Goal: Information Seeking & Learning: Compare options

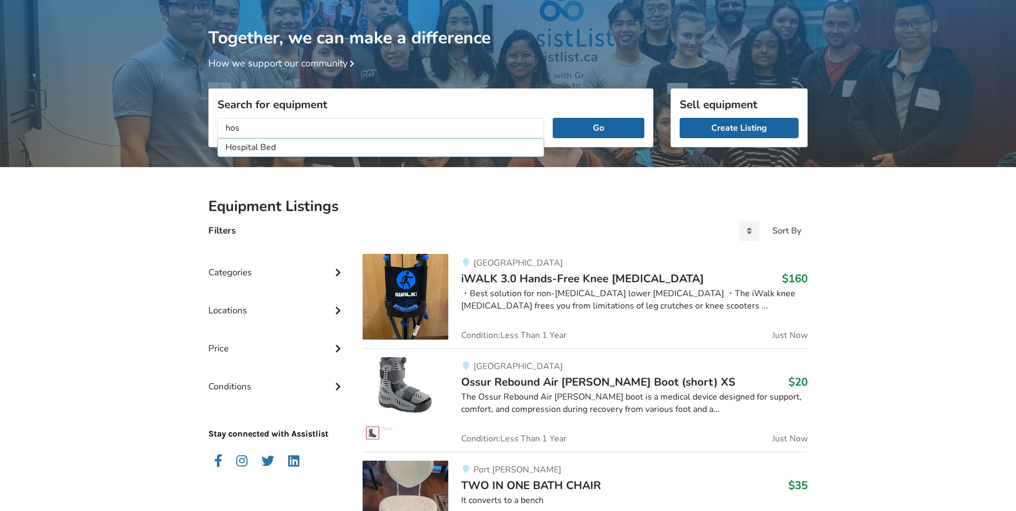
type input "Hospital Bed"
click at [552, 118] on button "Go" at bounding box center [598, 128] width 92 height 20
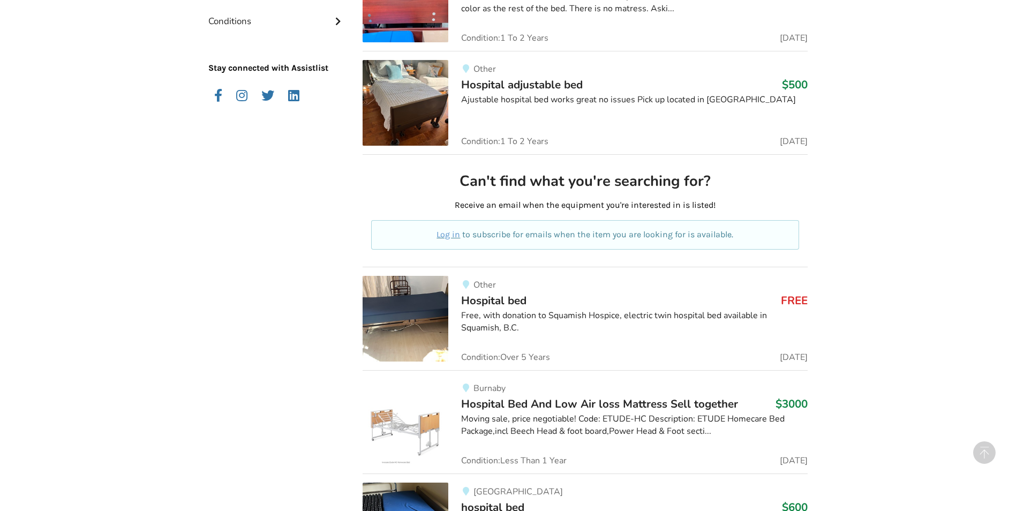
scroll to position [484, 0]
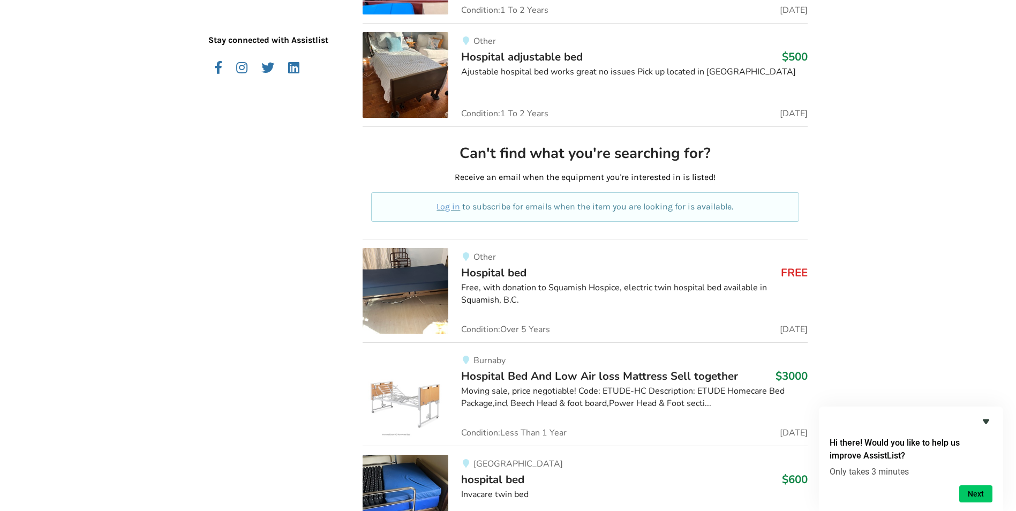
click at [982, 418] on icon "Hide survey" at bounding box center [985, 421] width 13 height 13
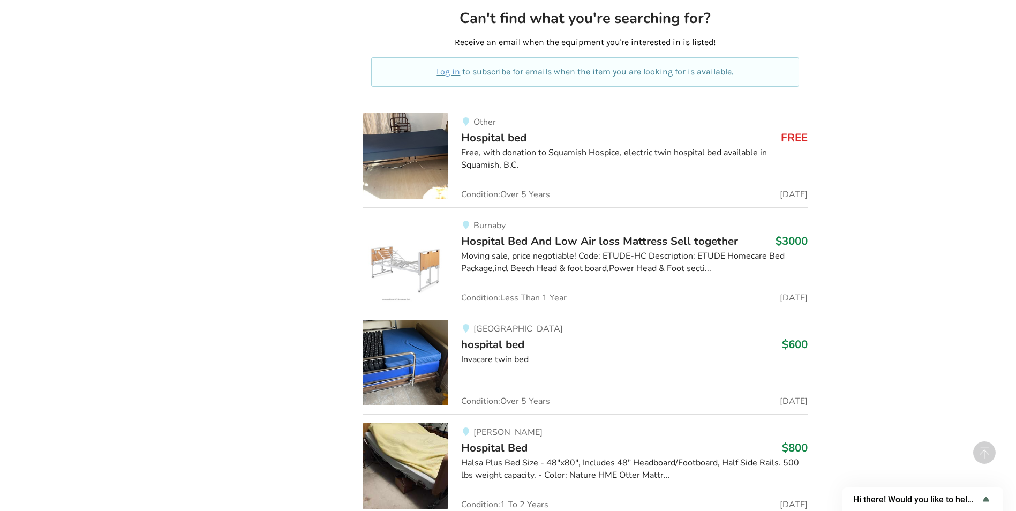
scroll to position [645, 0]
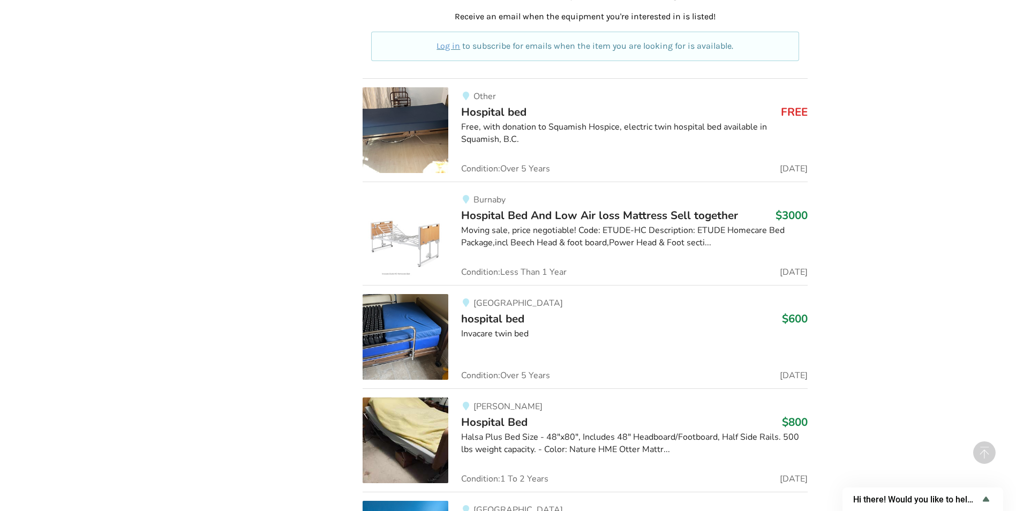
click at [504, 313] on span "hospital bed" at bounding box center [492, 318] width 63 height 15
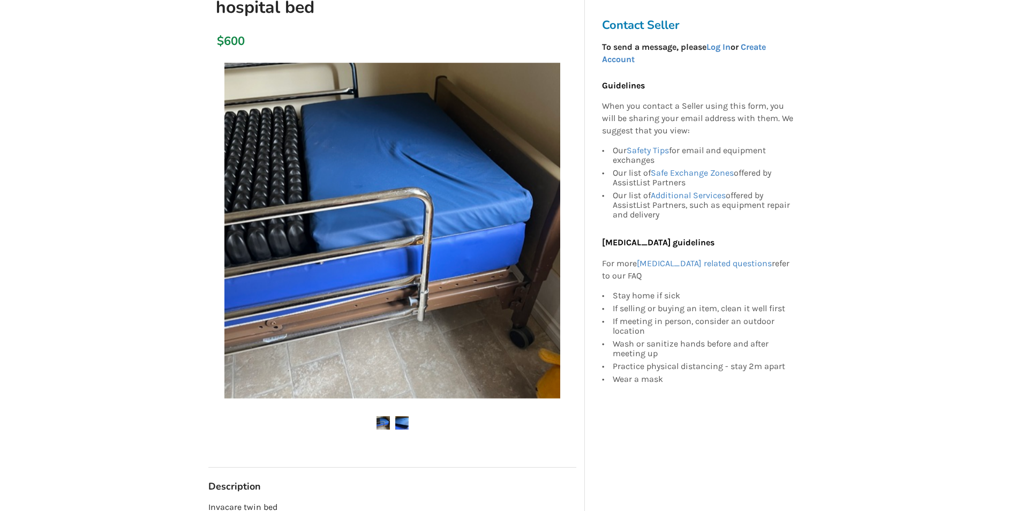
scroll to position [161, 0]
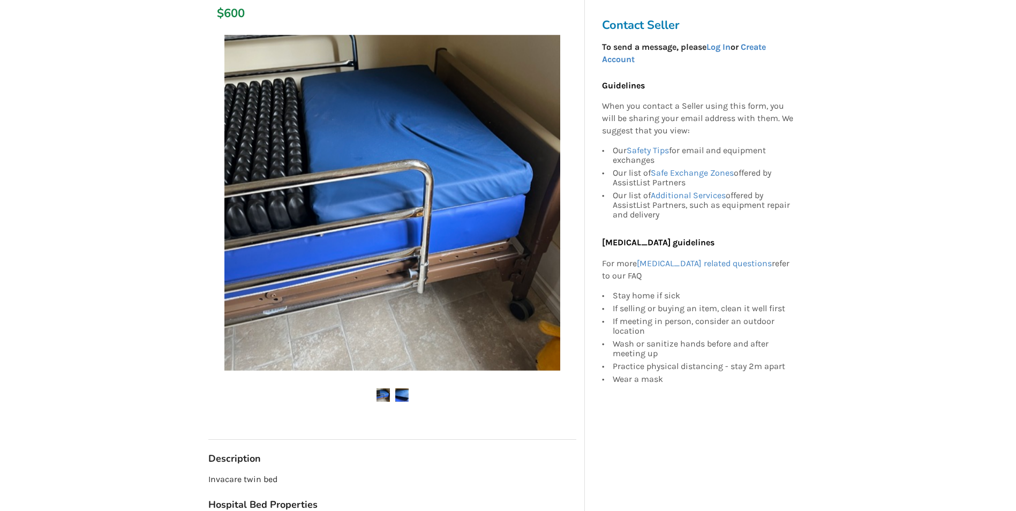
click at [395, 394] on img at bounding box center [401, 394] width 13 height 13
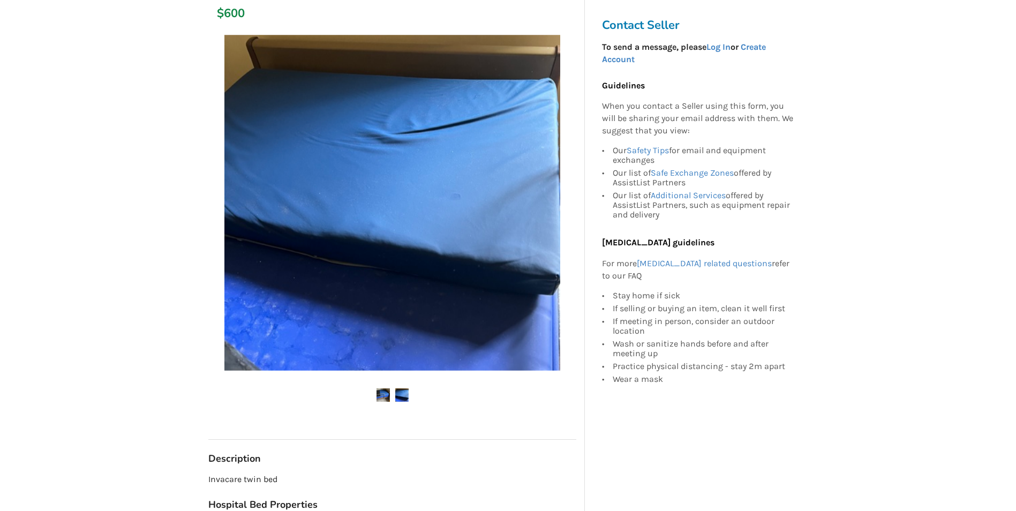
click at [387, 394] on img at bounding box center [382, 394] width 13 height 13
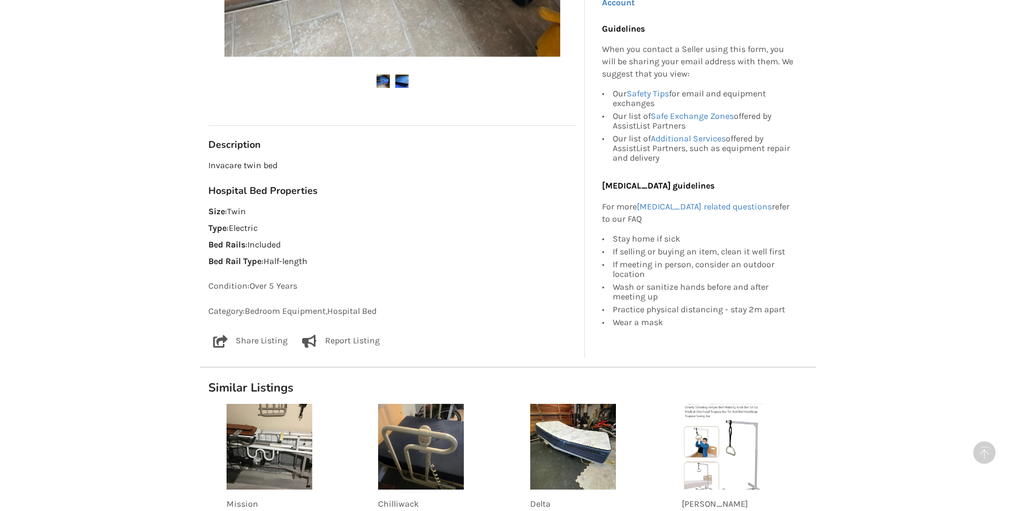
scroll to position [482, 0]
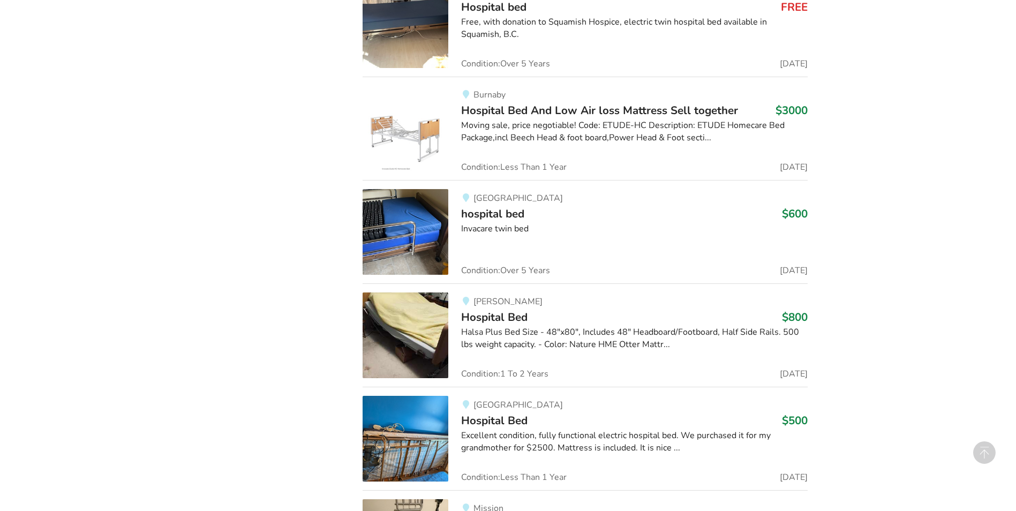
scroll to position [752, 0]
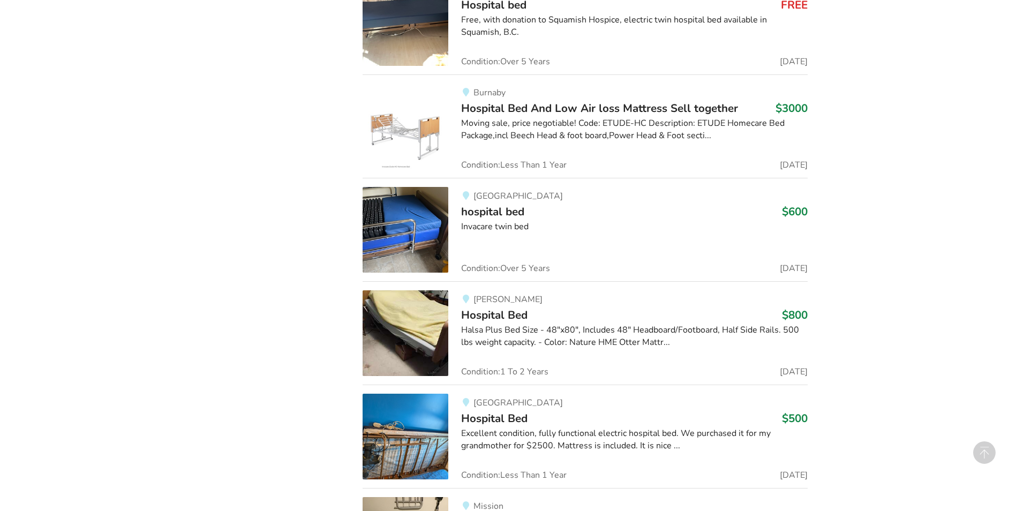
click at [478, 325] on div "Halsa Plus Bed Size - 48"x80", Includes 48" Headboard/Footboard, Half Side Rail…" at bounding box center [634, 336] width 346 height 25
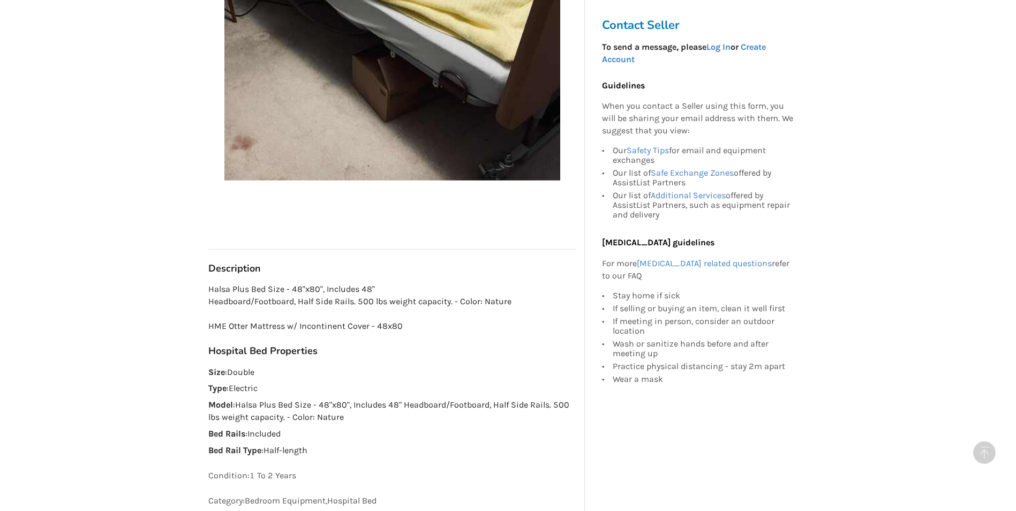
scroll to position [375, 0]
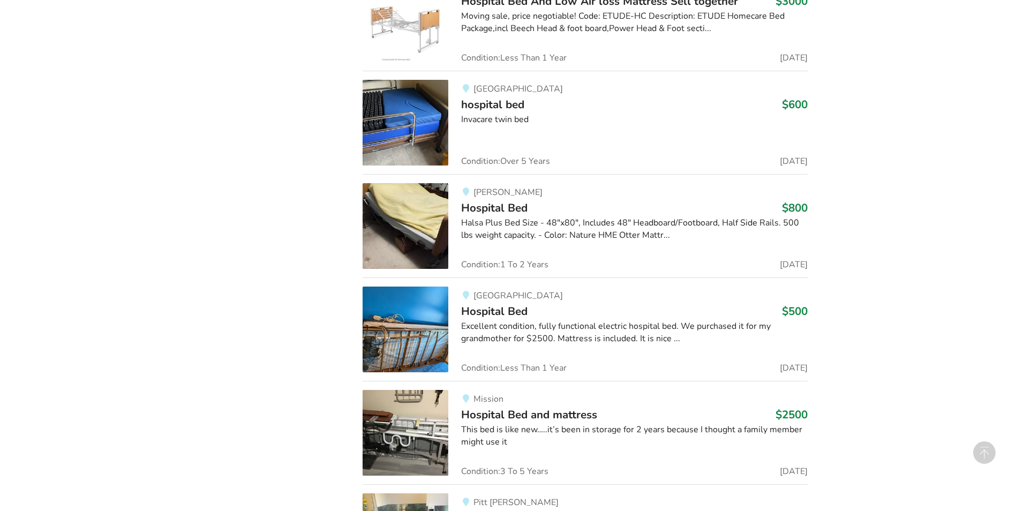
scroll to position [913, 0]
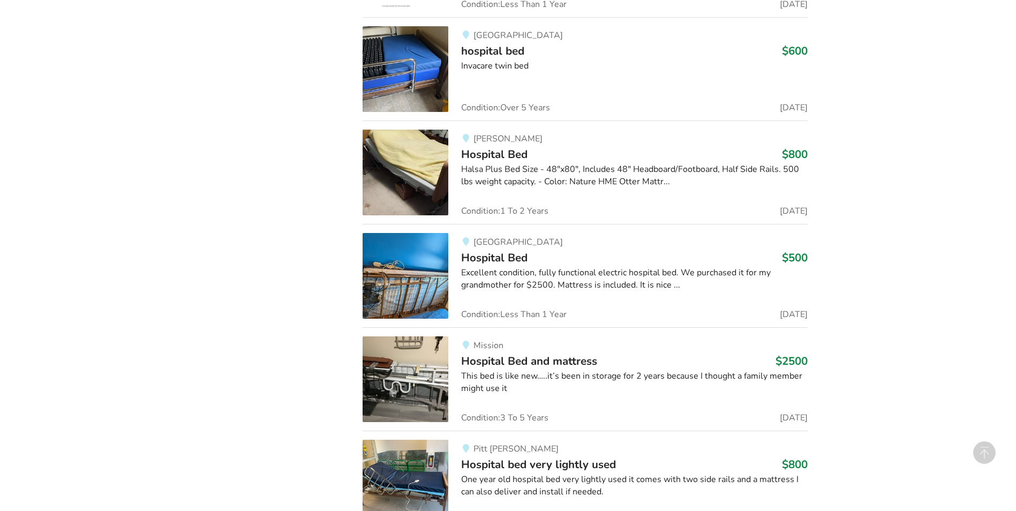
click at [491, 274] on div "Excellent condition, fully functional electric hospital bed. We purchased it fo…" at bounding box center [634, 279] width 346 height 25
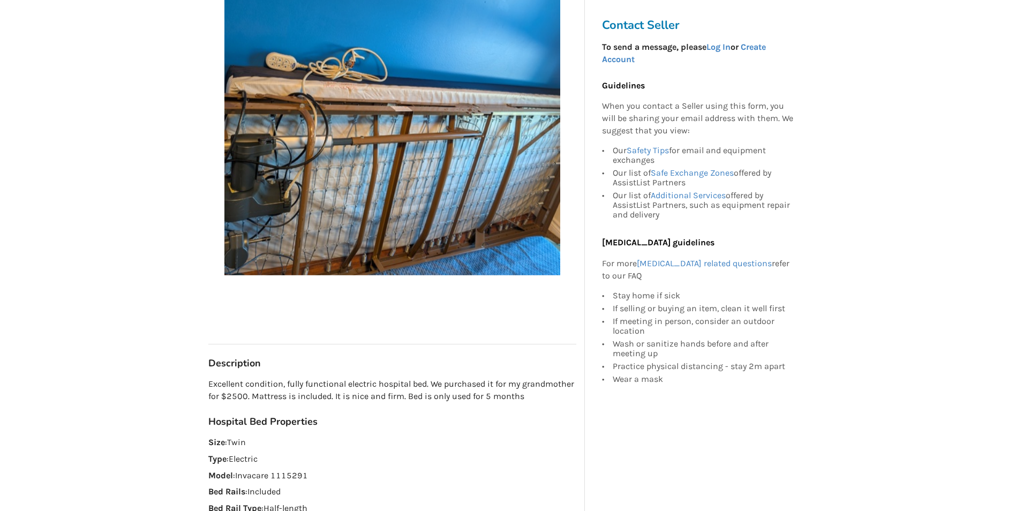
scroll to position [268, 0]
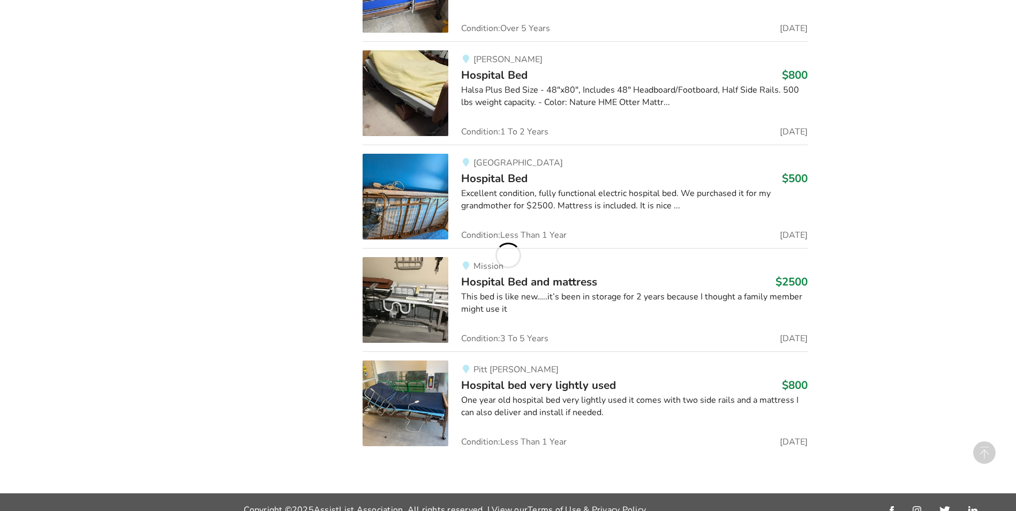
scroll to position [1006, 0]
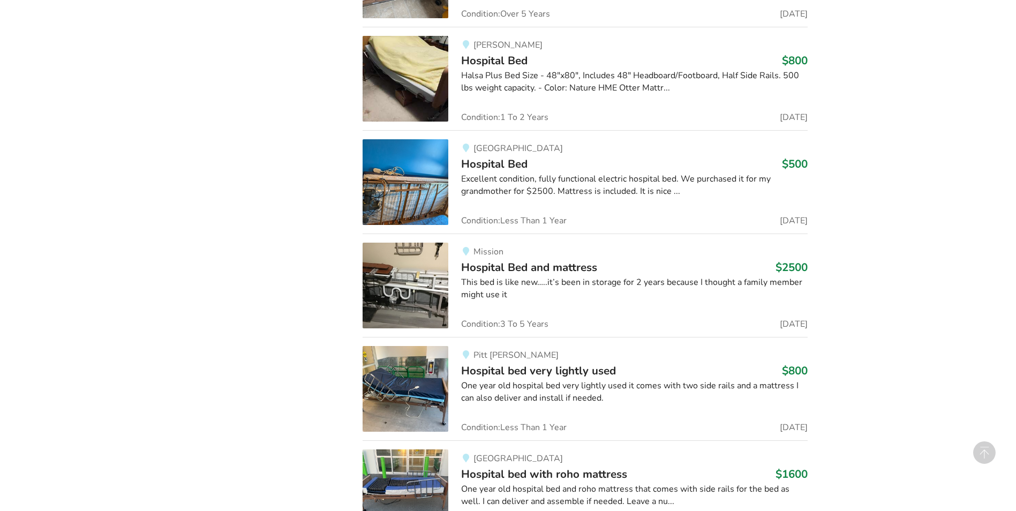
click at [507, 376] on span "Hospital bed very lightly used" at bounding box center [538, 370] width 155 height 15
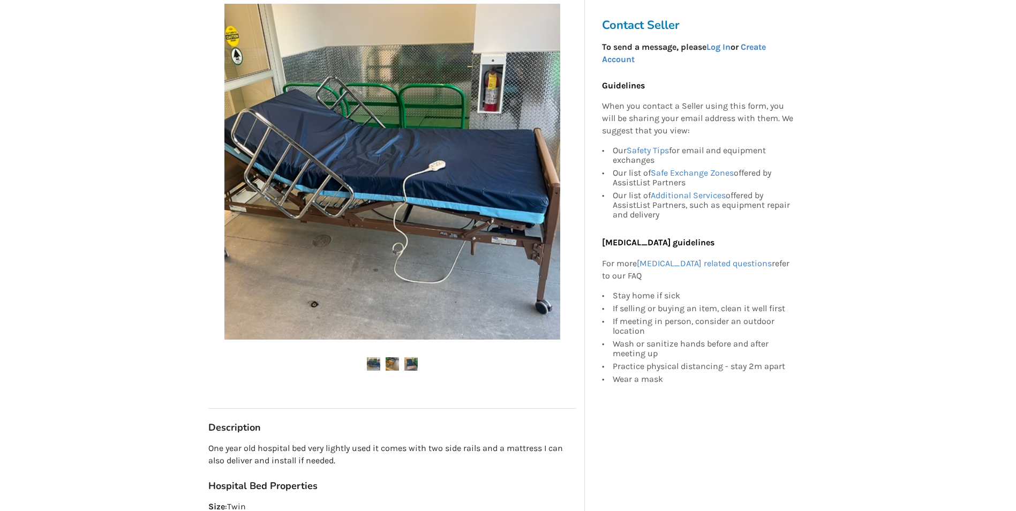
scroll to position [214, 0]
click at [387, 364] on img at bounding box center [391, 363] width 13 height 13
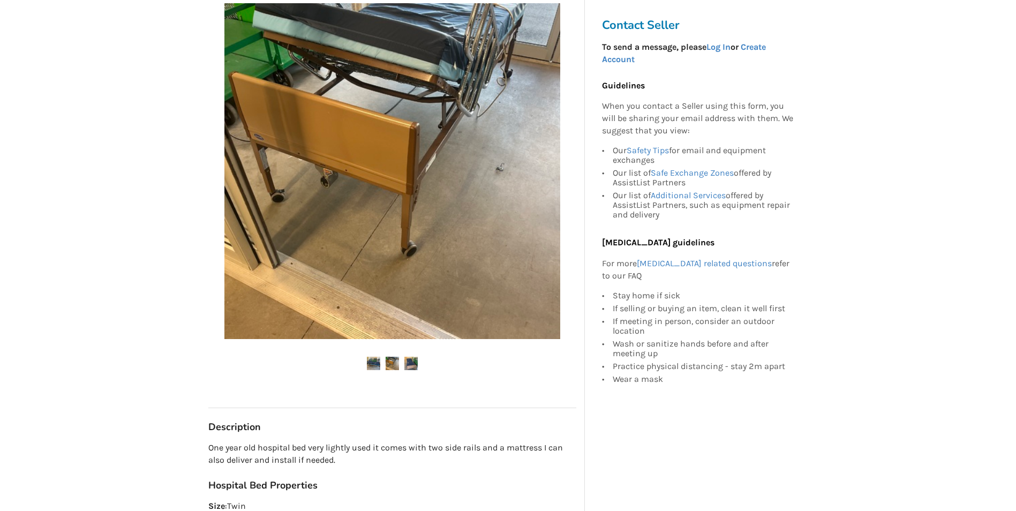
click at [413, 368] on img at bounding box center [410, 363] width 13 height 13
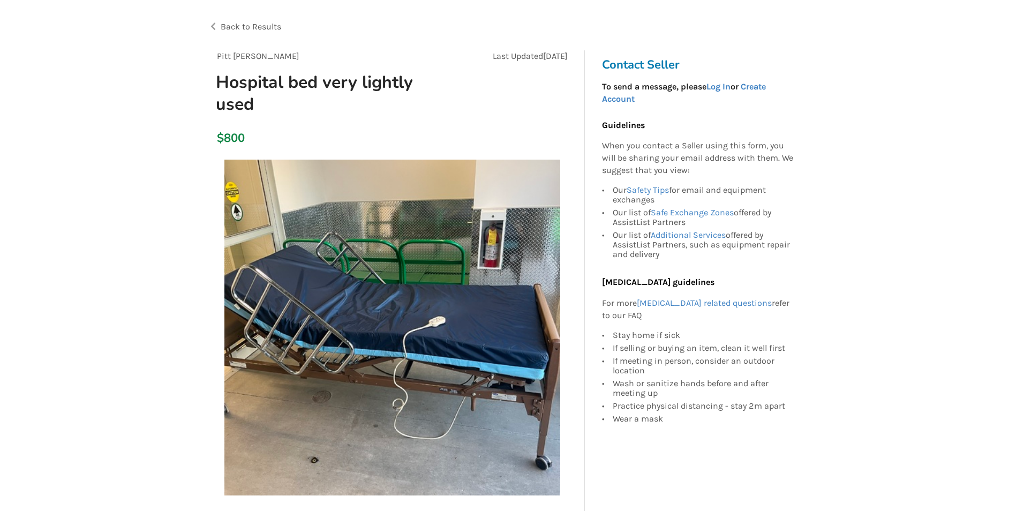
scroll to position [54, 0]
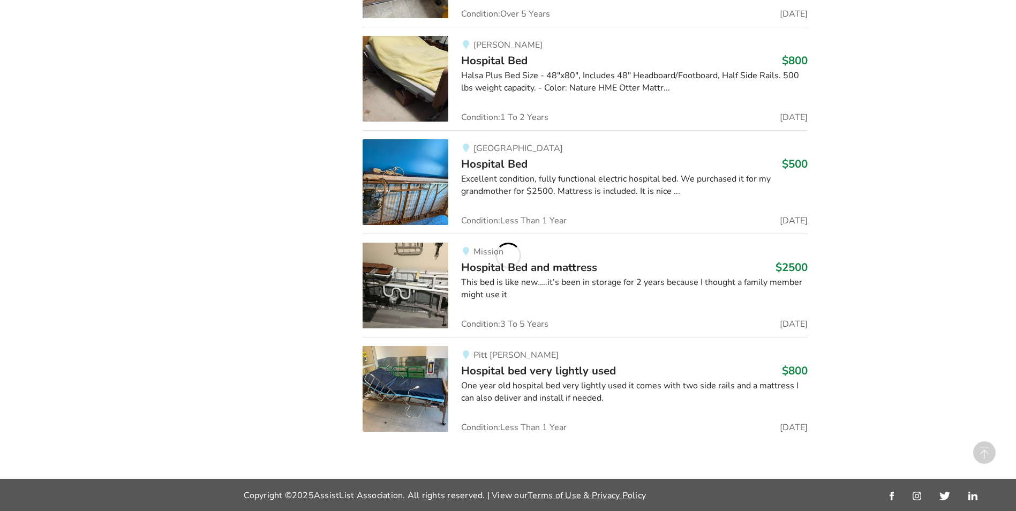
scroll to position [1114, 0]
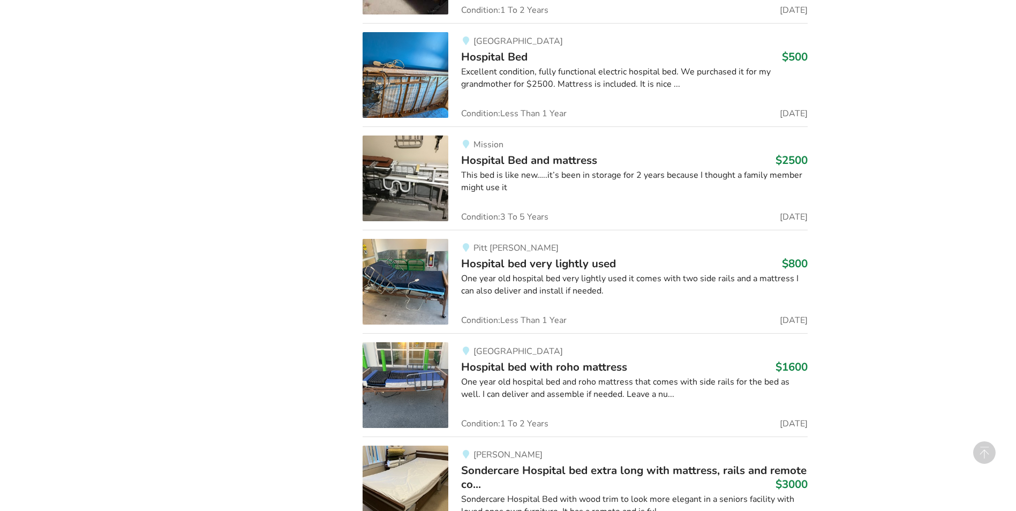
click at [534, 361] on span "Hospital bed with roho mattress" at bounding box center [544, 366] width 166 height 15
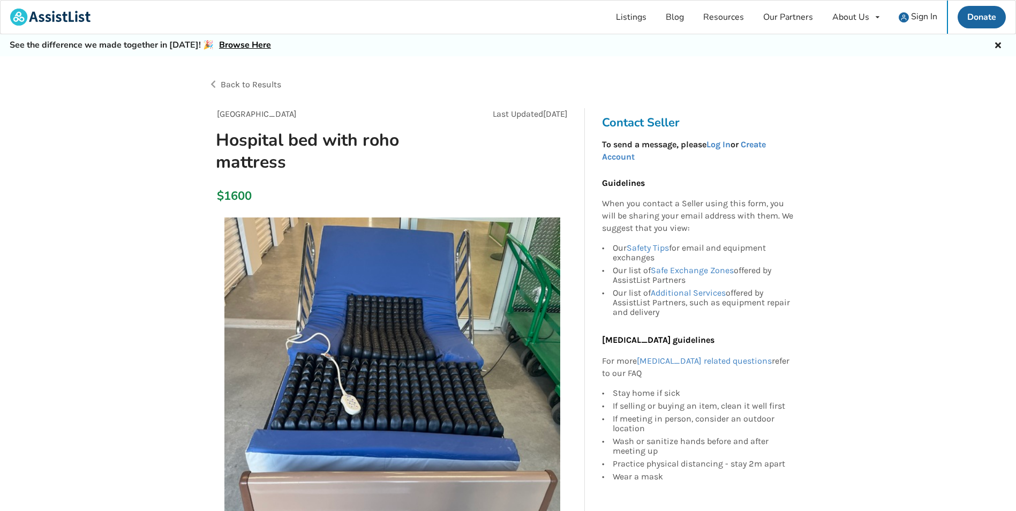
drag, startPoint x: 97, startPoint y: 254, endPoint x: 102, endPoint y: 262, distance: 9.4
